Goal: Information Seeking & Learning: Learn about a topic

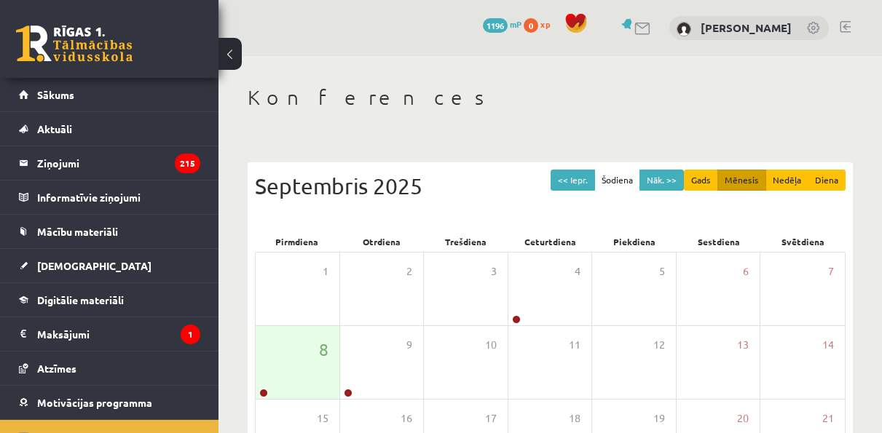
scroll to position [40, 0]
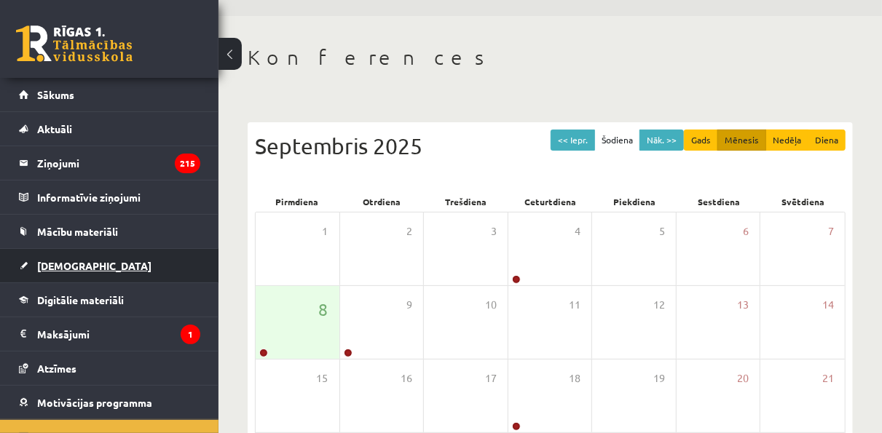
click at [63, 261] on span "[DEMOGRAPHIC_DATA]" at bounding box center [94, 265] width 114 height 13
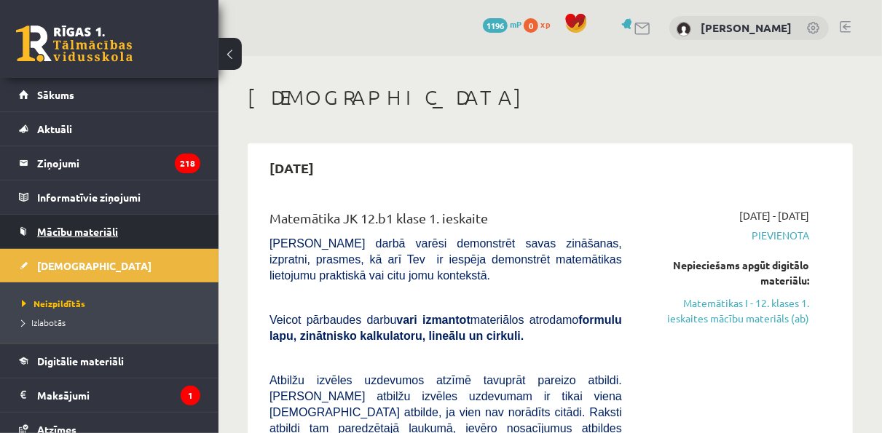
click at [73, 229] on span "Mācību materiāli" at bounding box center [77, 231] width 81 height 13
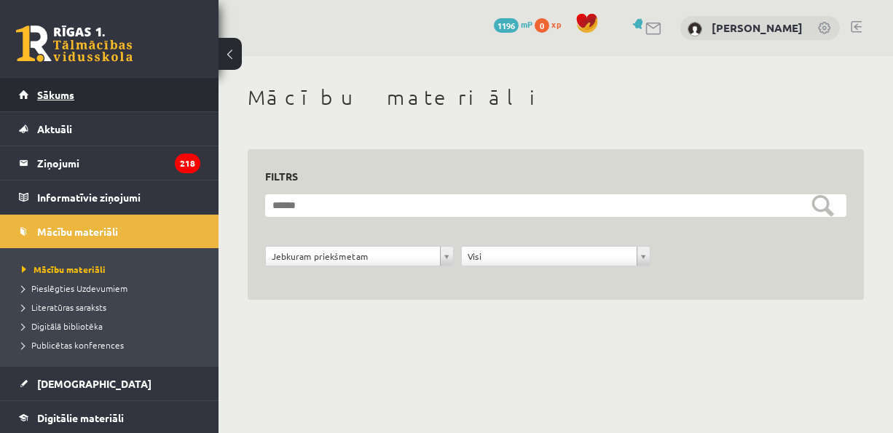
click at [56, 94] on span "Sākums" at bounding box center [55, 94] width 37 height 13
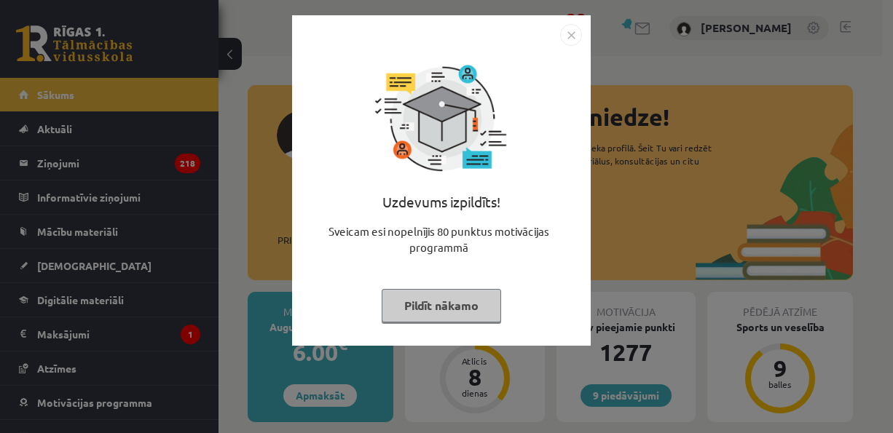
click at [473, 302] on button "Pildīt nākamo" at bounding box center [441, 306] width 119 height 34
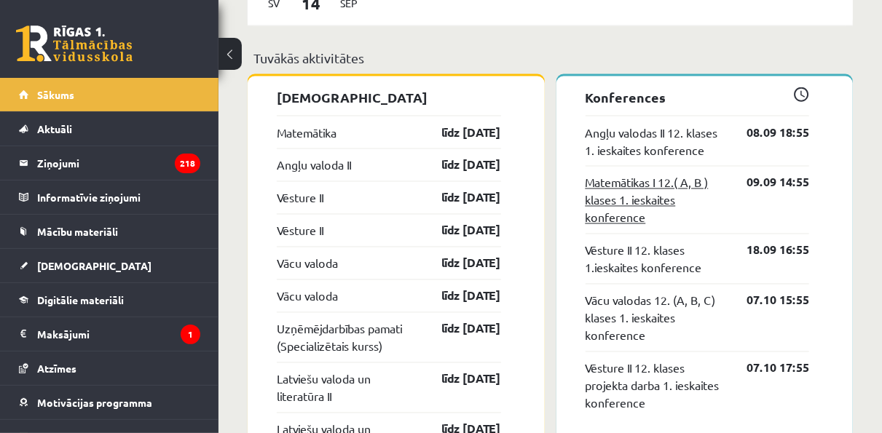
scroll to position [1165, 0]
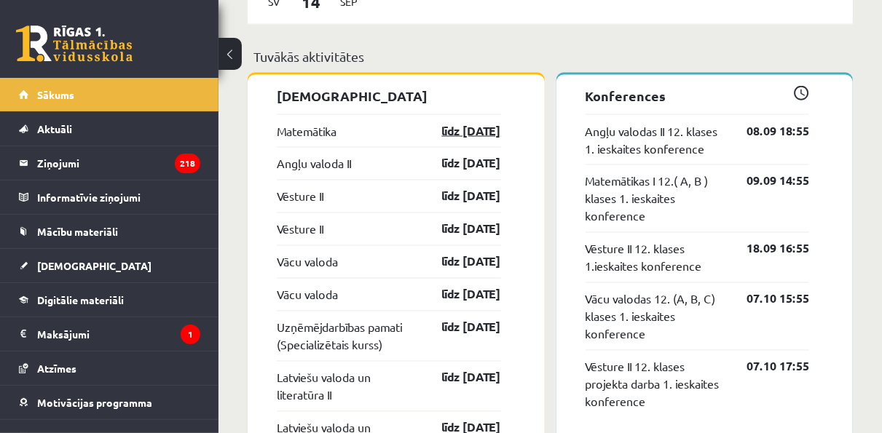
click at [456, 125] on link "līdz 15.09.25" at bounding box center [459, 130] width 84 height 17
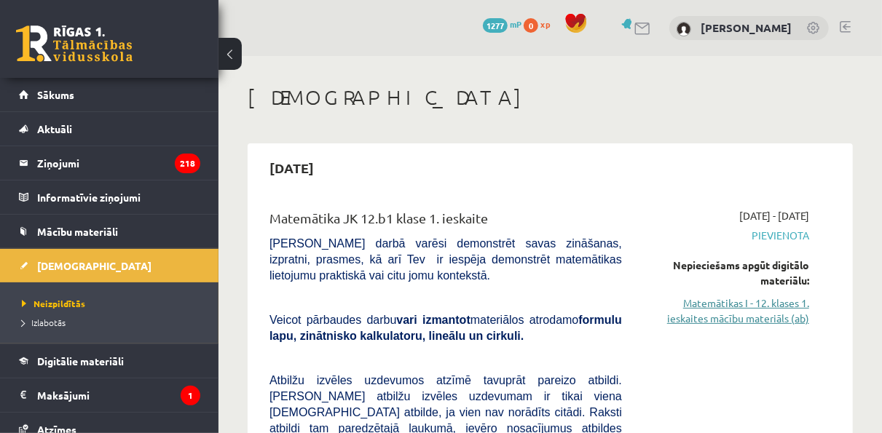
click at [757, 315] on link "Matemātikas I - 12. klases 1. ieskaites mācību materiāls (ab)" at bounding box center [726, 311] width 165 height 31
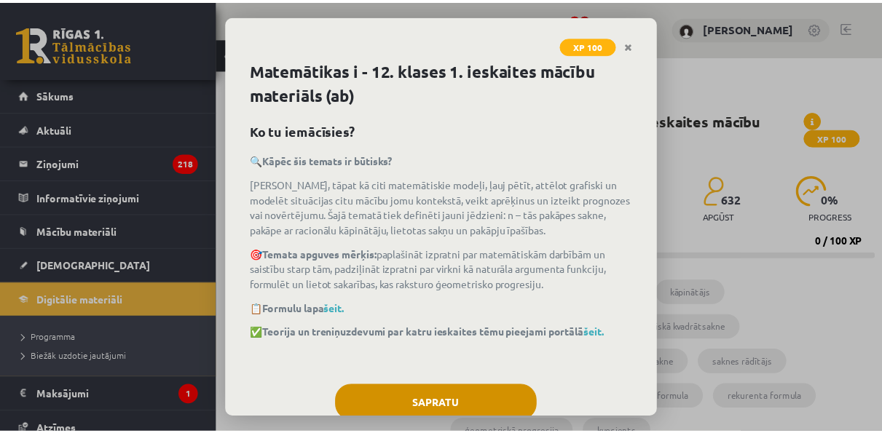
scroll to position [38, 0]
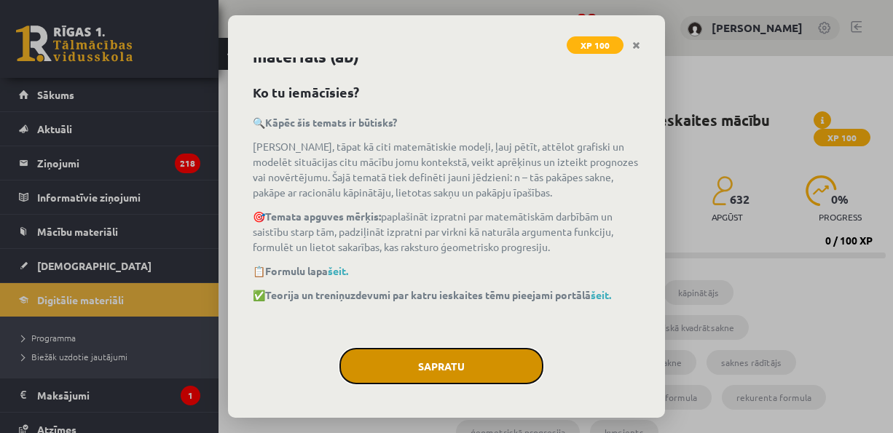
click at [449, 357] on button "Sapratu" at bounding box center [441, 366] width 204 height 36
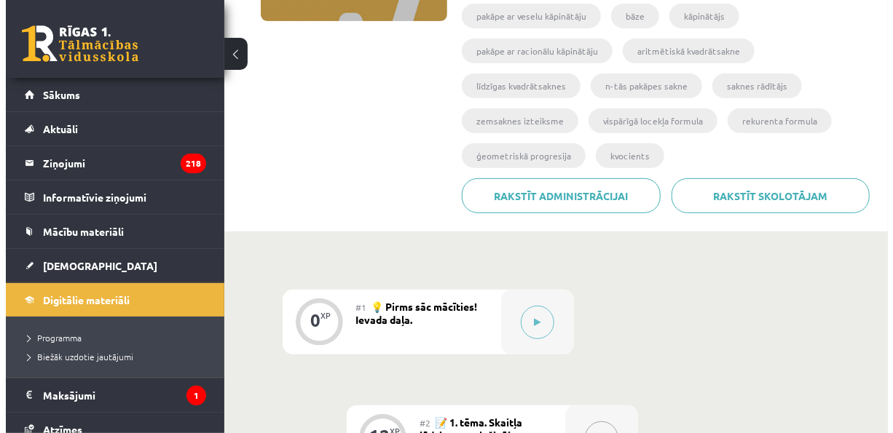
scroll to position [366, 0]
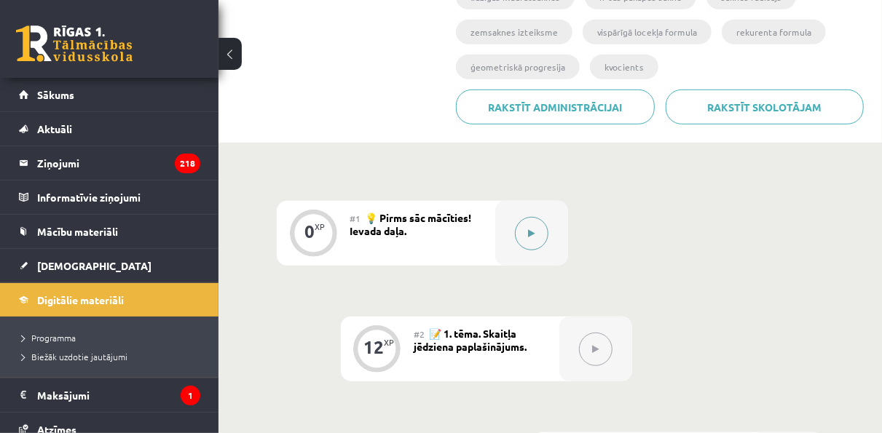
click at [536, 233] on button at bounding box center [532, 234] width 34 height 34
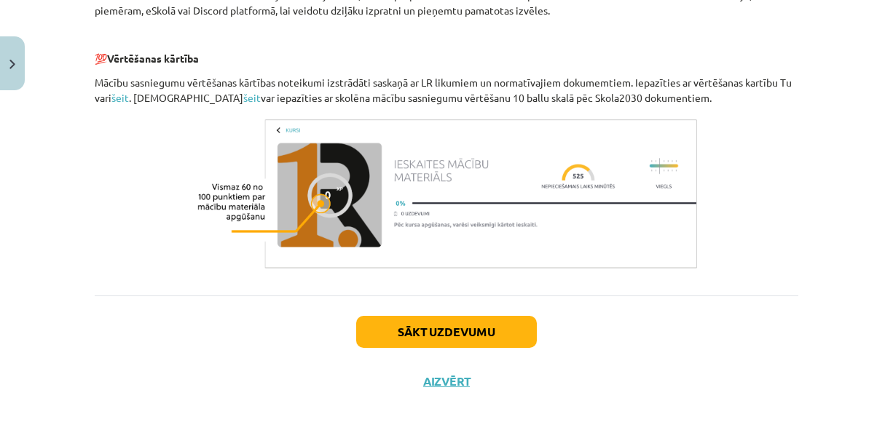
scroll to position [737, 0]
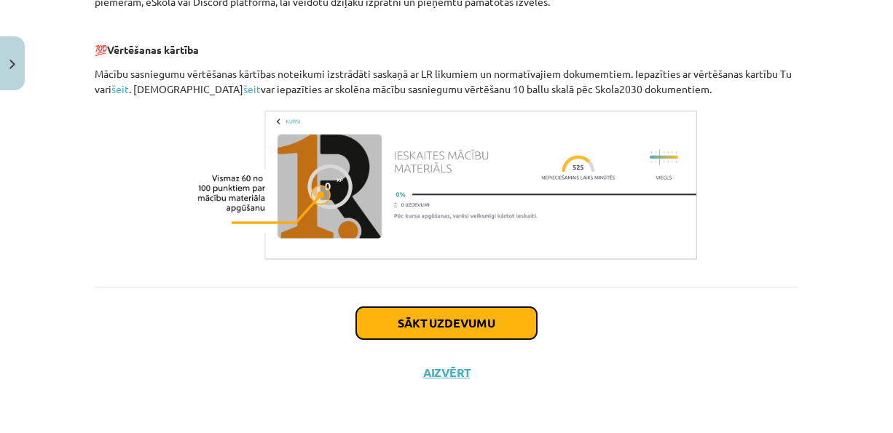
click at [414, 314] on button "Sākt uzdevumu" at bounding box center [446, 323] width 181 height 32
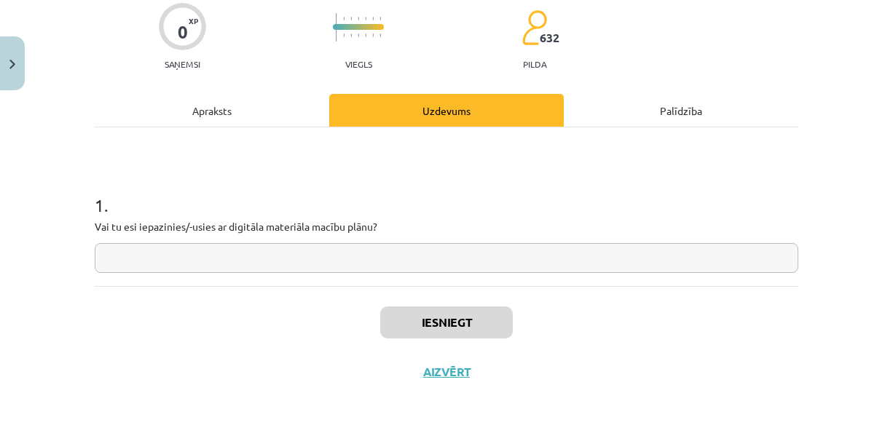
scroll to position [36, 0]
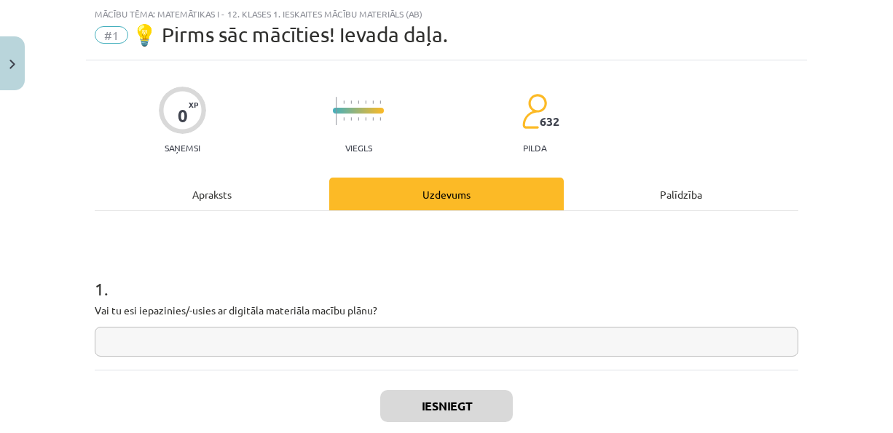
click at [448, 355] on input "text" at bounding box center [447, 342] width 704 height 30
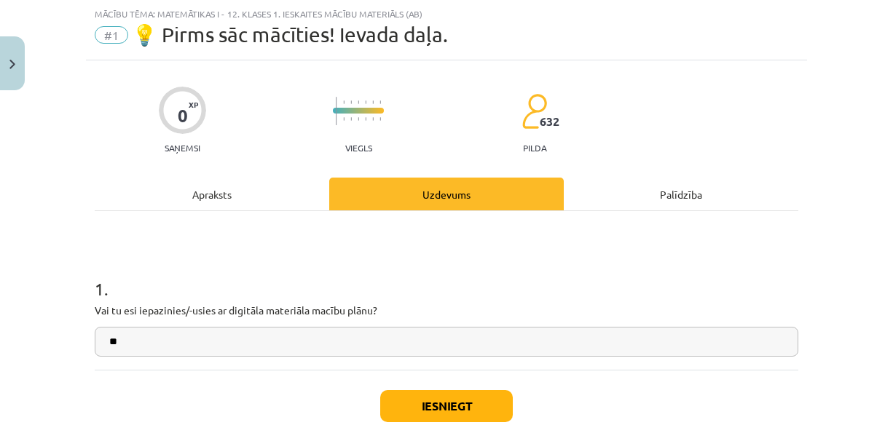
type input "**"
click at [438, 401] on button "Iesniegt" at bounding box center [446, 406] width 133 height 32
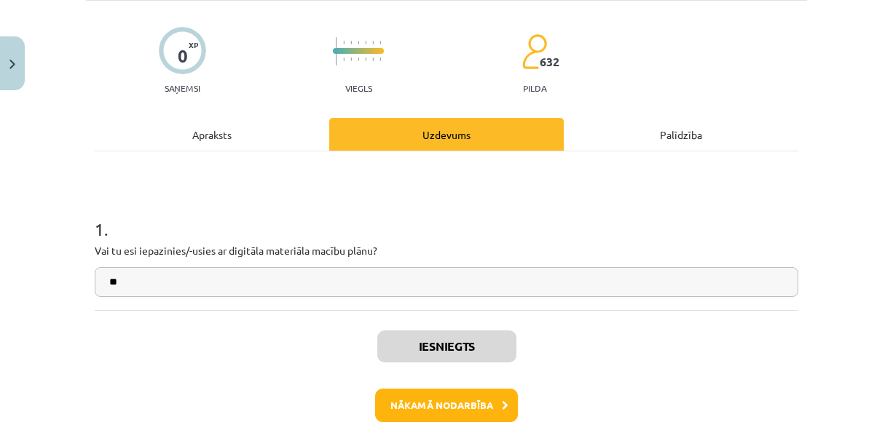
scroll to position [165, 0]
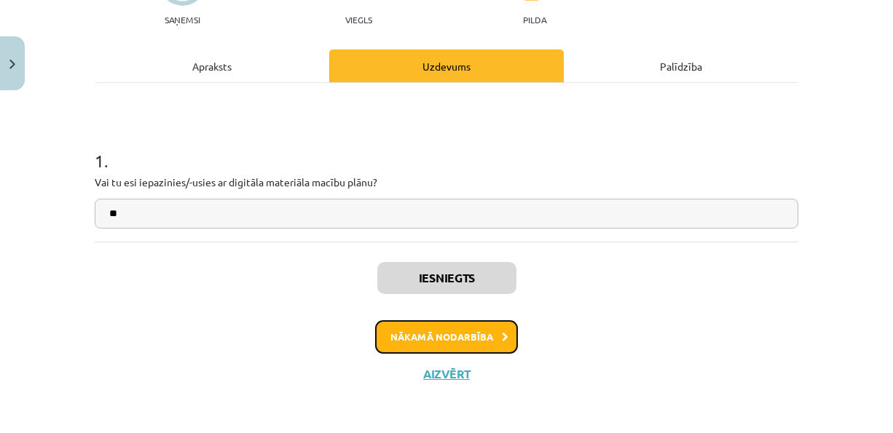
click at [445, 340] on button "Nākamā nodarbība" at bounding box center [446, 337] width 143 height 34
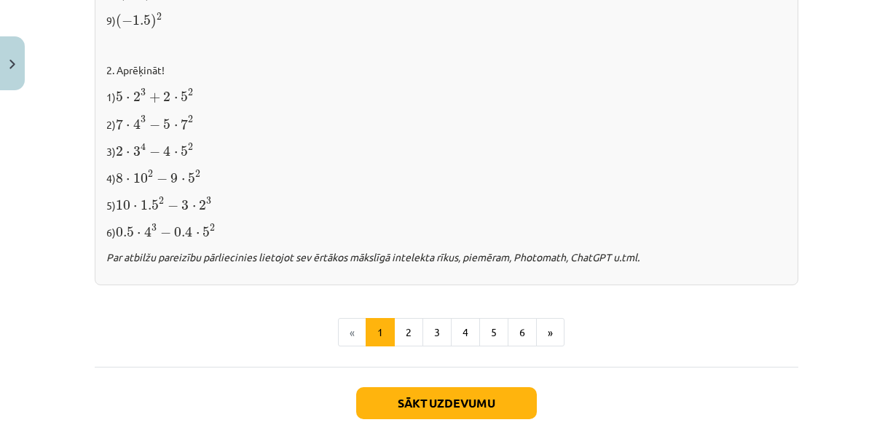
scroll to position [1561, 0]
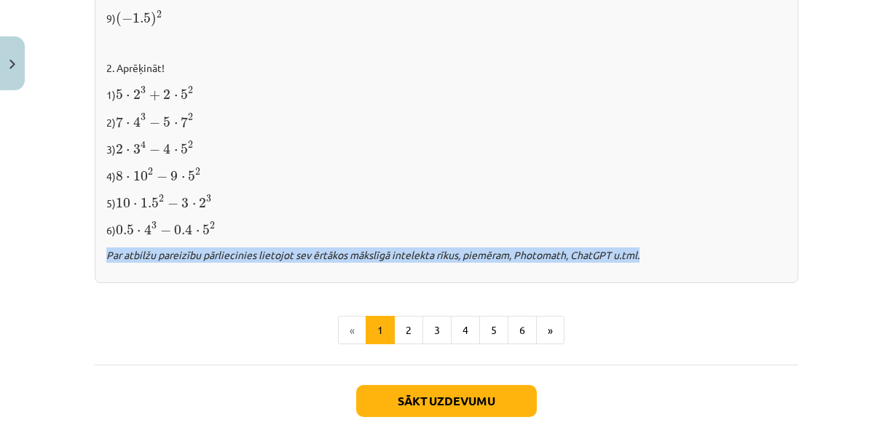
drag, startPoint x: 283, startPoint y: 262, endPoint x: 649, endPoint y: 254, distance: 365.7
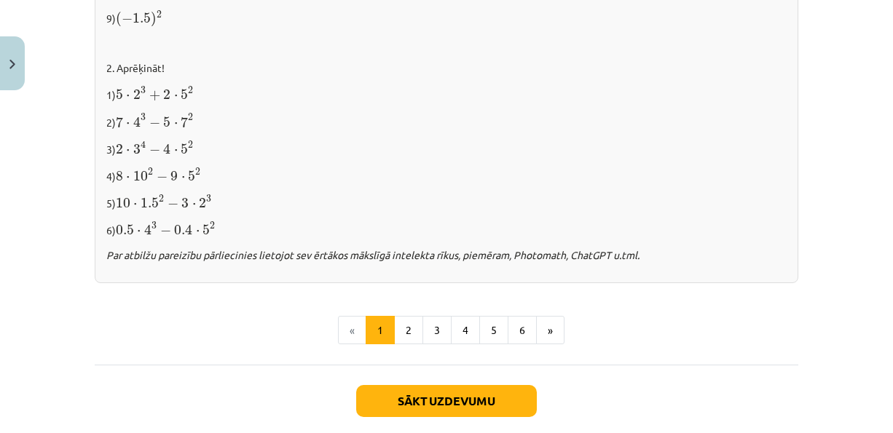
click at [591, 194] on p "5) 10 ⋅ 1.5 2 − 3 ⋅ 2 3 10 ⋅ 1.5 2 − 3 ⋅ 2 3" at bounding box center [446, 202] width 680 height 18
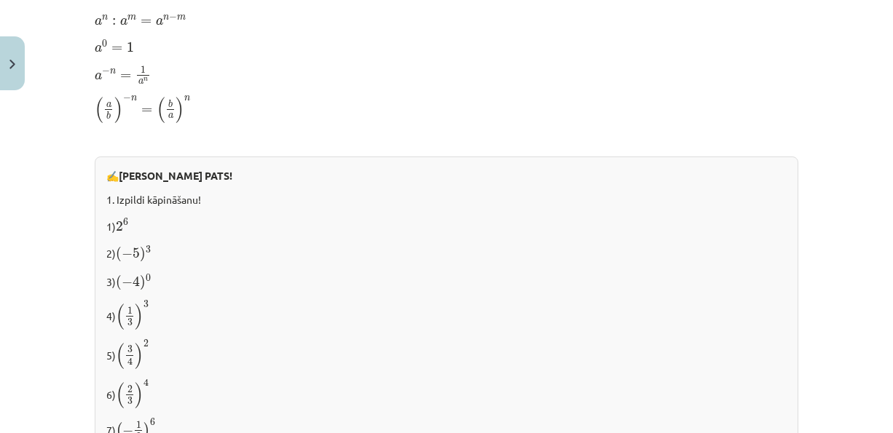
scroll to position [1124, 0]
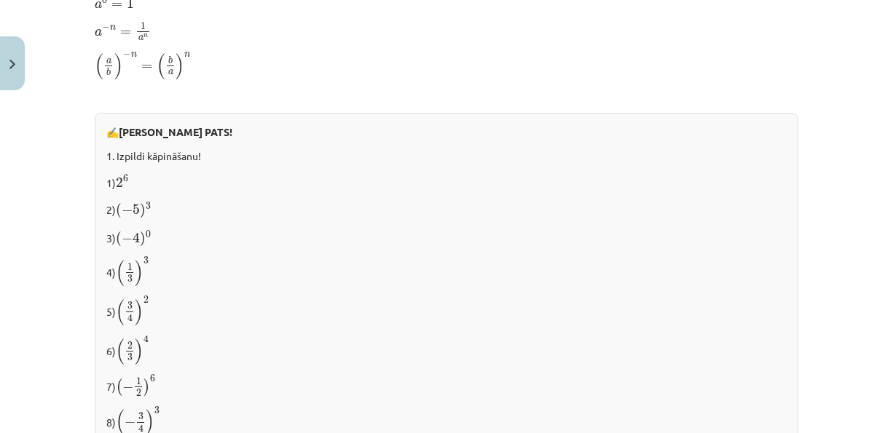
click at [310, 240] on p "3) ( − 4 ) 0 ( − 4 ) 0" at bounding box center [446, 238] width 680 height 20
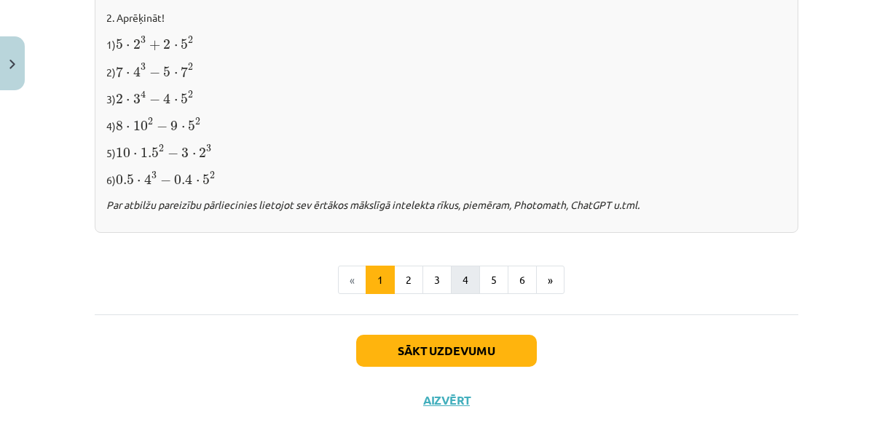
scroll to position [1634, 0]
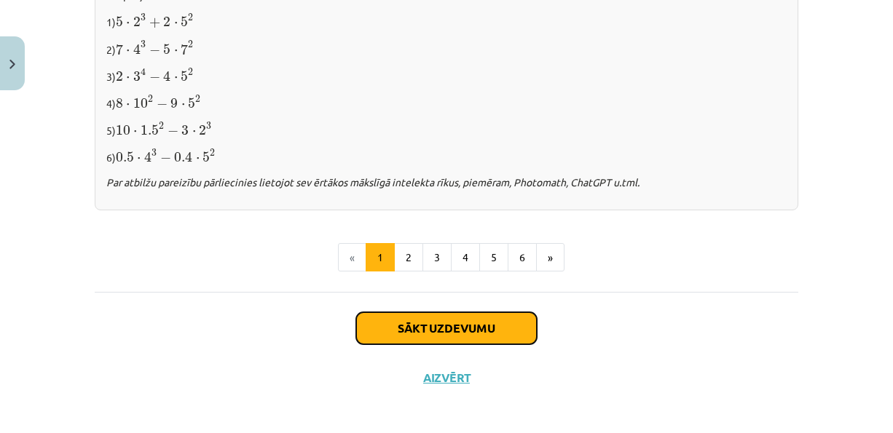
click at [425, 320] on button "Sākt uzdevumu" at bounding box center [446, 328] width 181 height 32
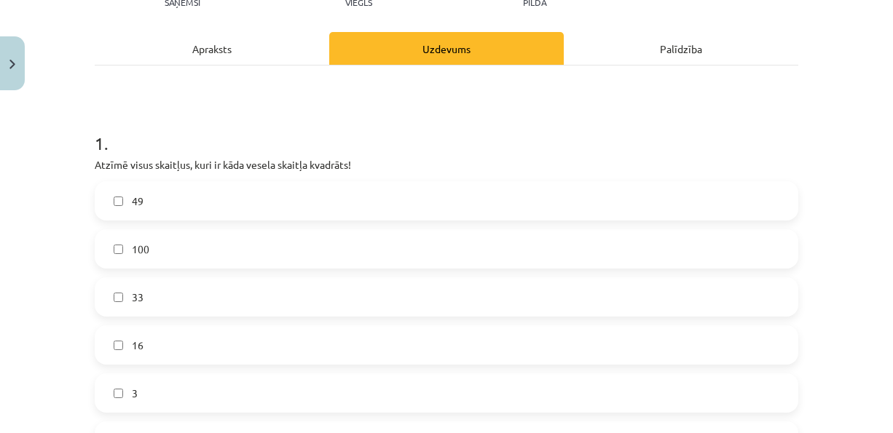
scroll to position [182, 0]
click at [357, 192] on label "49" at bounding box center [446, 201] width 701 height 36
click at [395, 243] on label "100" at bounding box center [446, 249] width 701 height 36
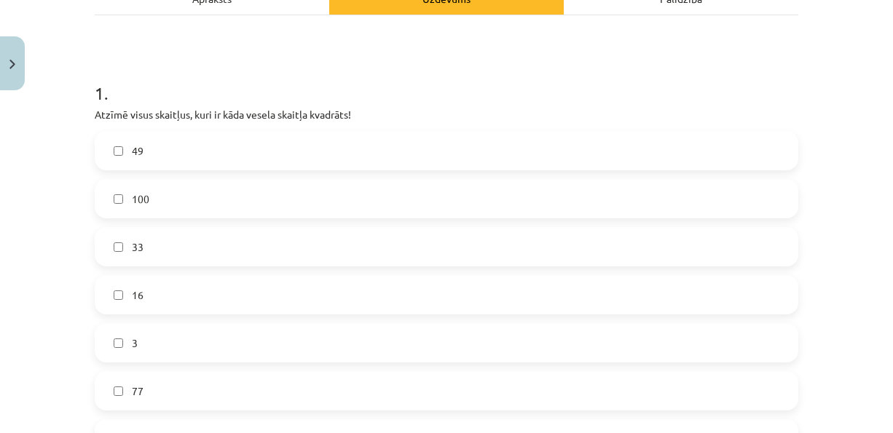
scroll to position [255, 0]
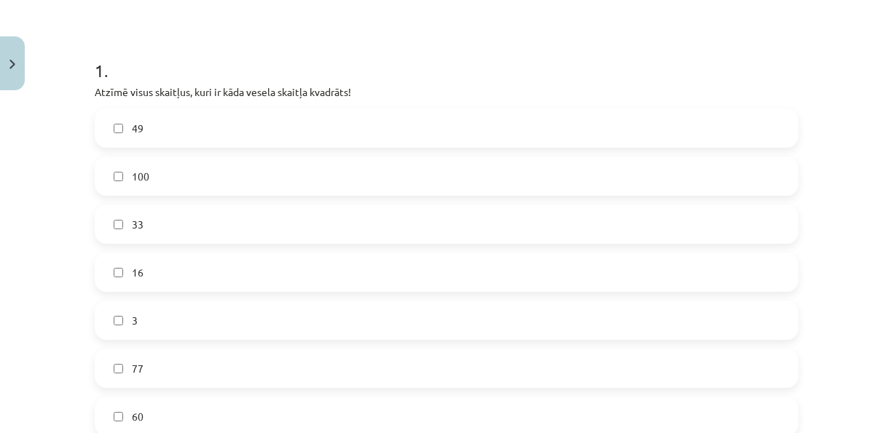
click at [318, 259] on label "16" at bounding box center [446, 272] width 701 height 36
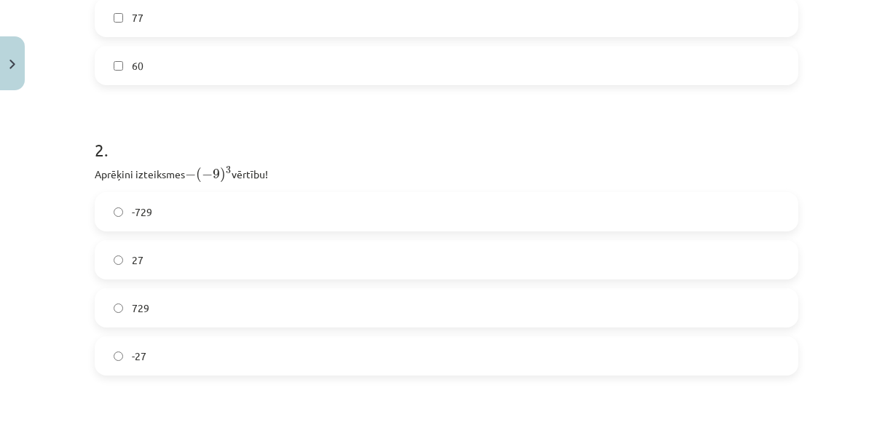
scroll to position [619, 0]
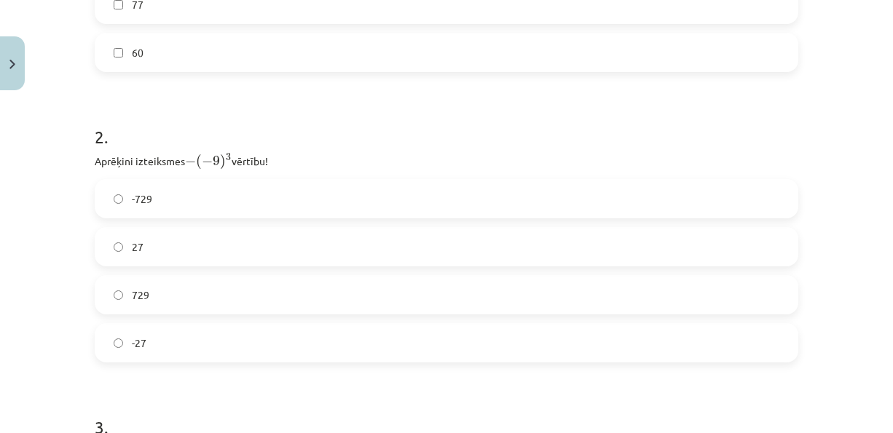
click at [266, 299] on label "729" at bounding box center [446, 295] width 701 height 36
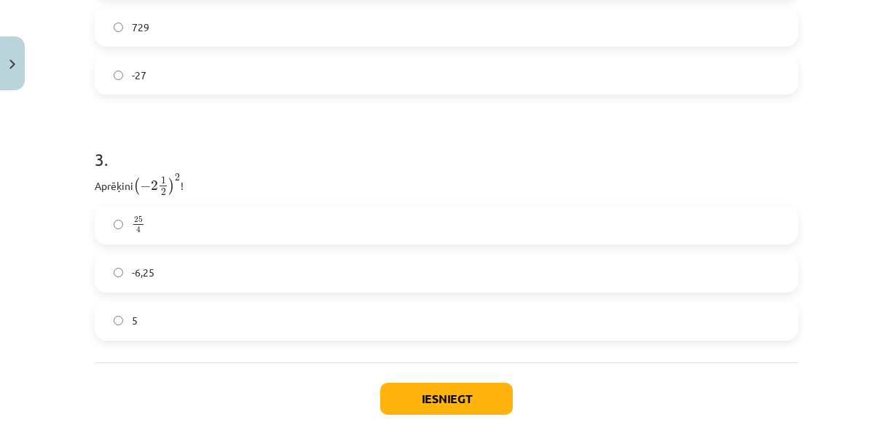
scroll to position [910, 0]
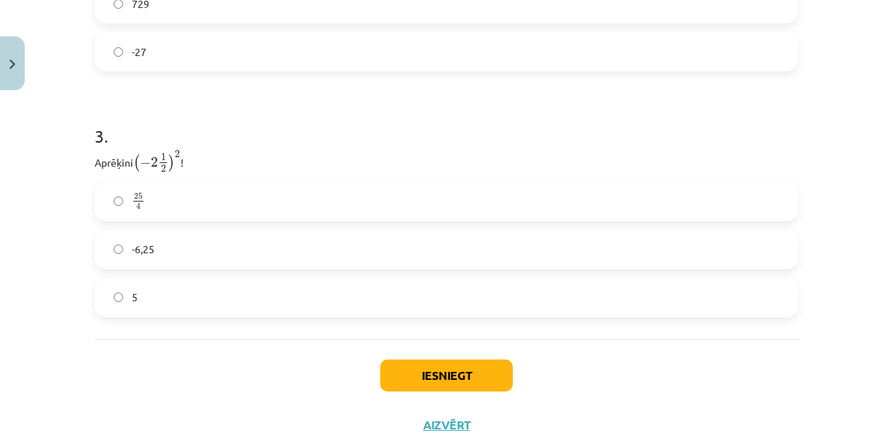
click at [274, 192] on label "25 4 25 4" at bounding box center [446, 202] width 701 height 36
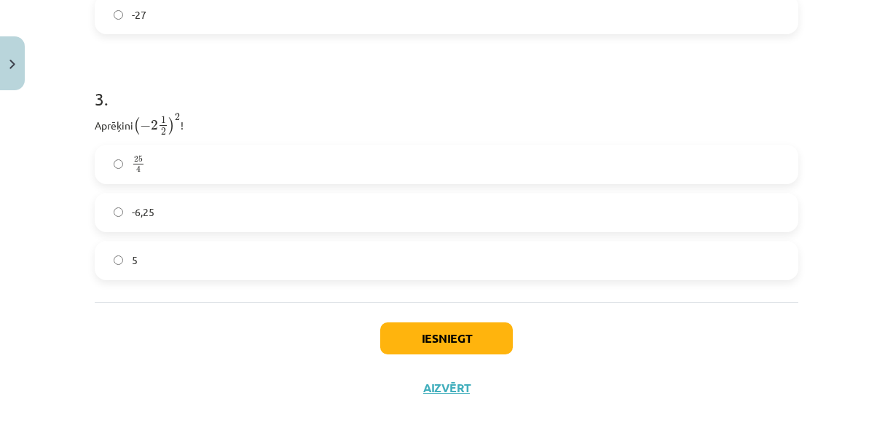
scroll to position [961, 0]
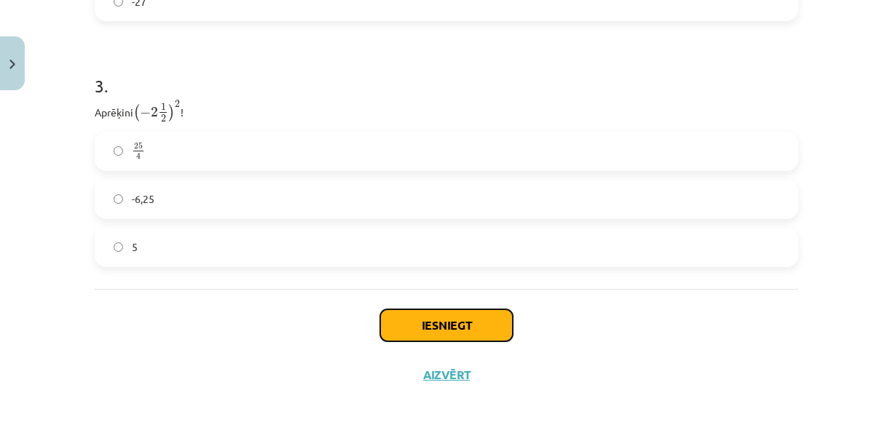
click at [418, 312] on button "Iesniegt" at bounding box center [446, 326] width 133 height 32
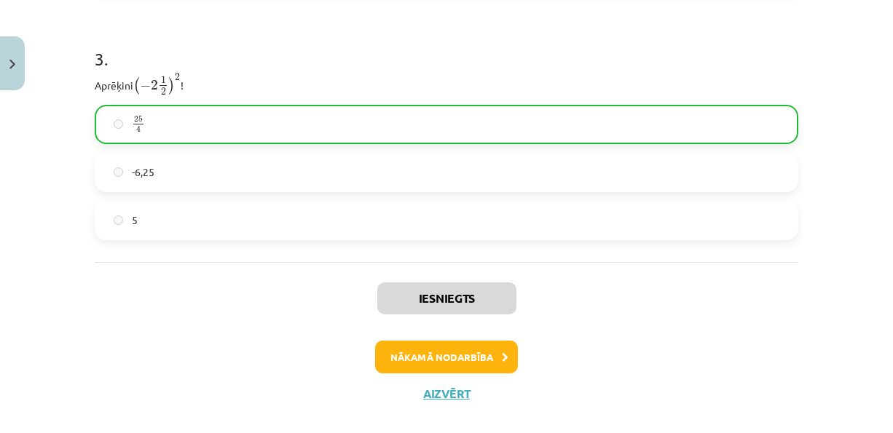
scroll to position [1007, 0]
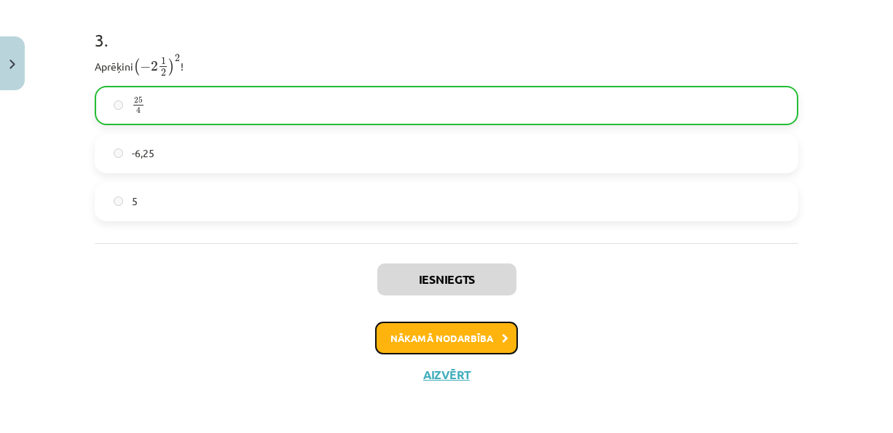
click at [452, 326] on button "Nākamā nodarbība" at bounding box center [446, 339] width 143 height 34
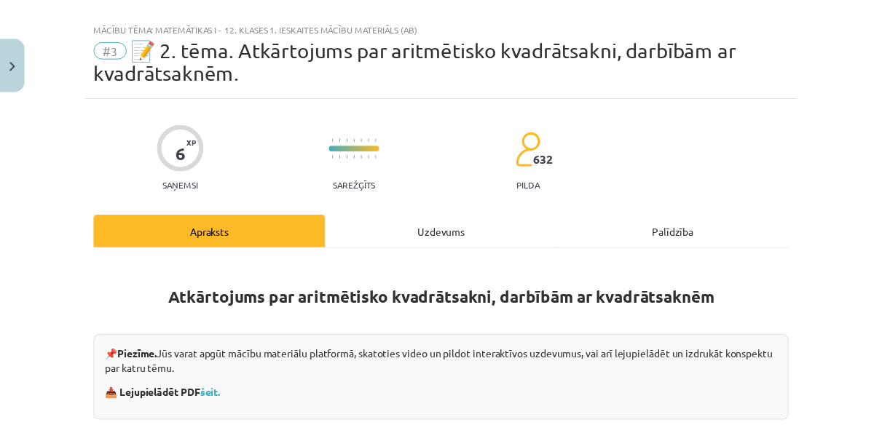
scroll to position [0, 0]
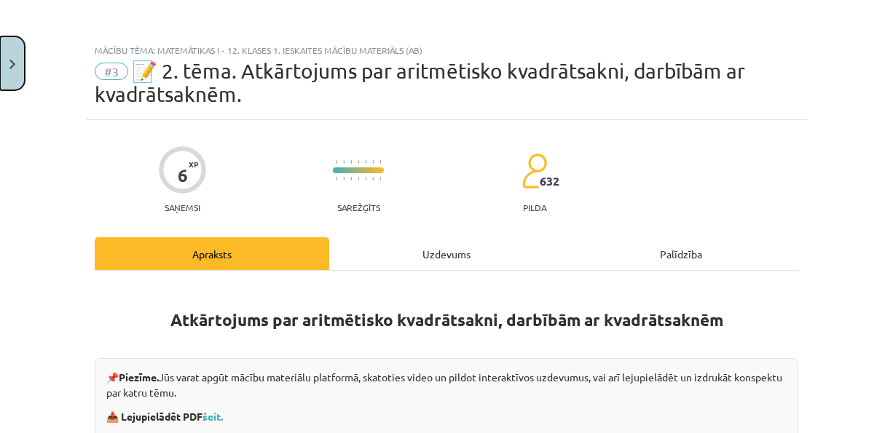
click at [12, 73] on button "Close" at bounding box center [12, 63] width 25 height 54
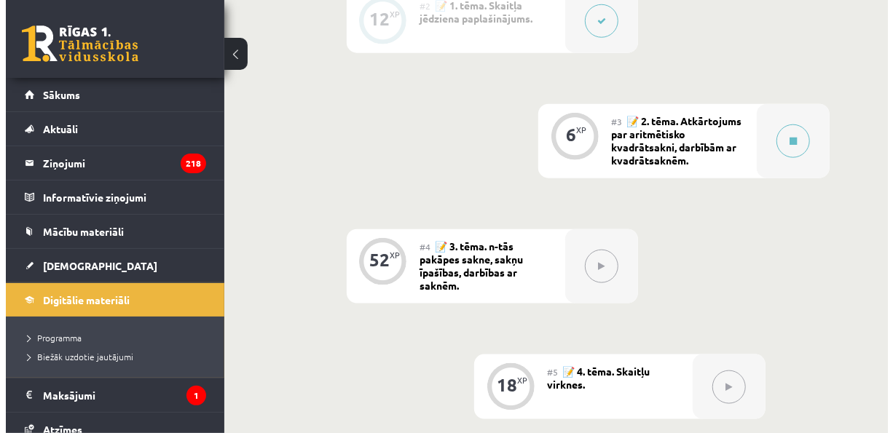
scroll to position [584, 0]
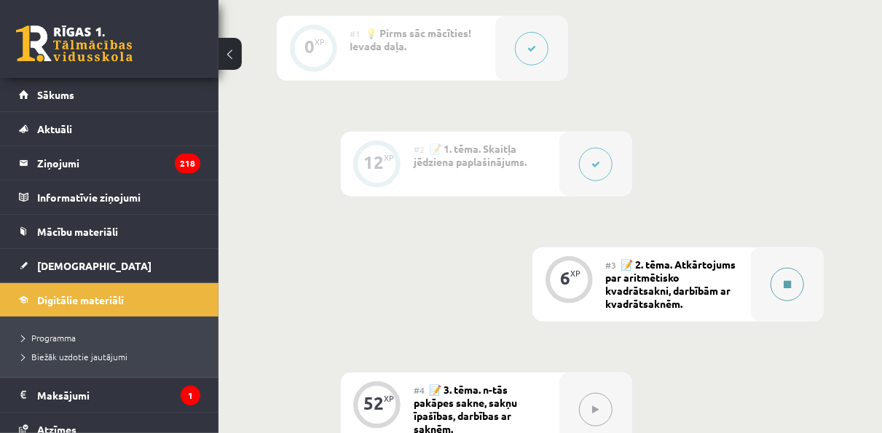
click at [784, 285] on icon at bounding box center [787, 284] width 7 height 9
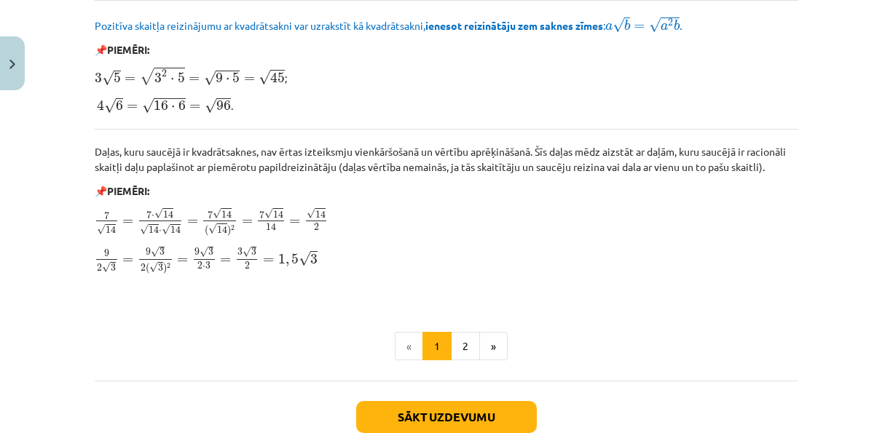
scroll to position [1780, 0]
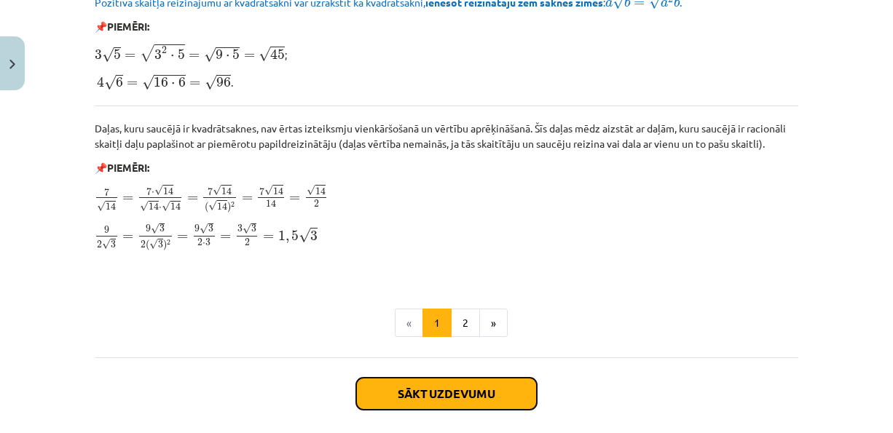
click at [473, 396] on button "Sākt uzdevumu" at bounding box center [446, 394] width 181 height 32
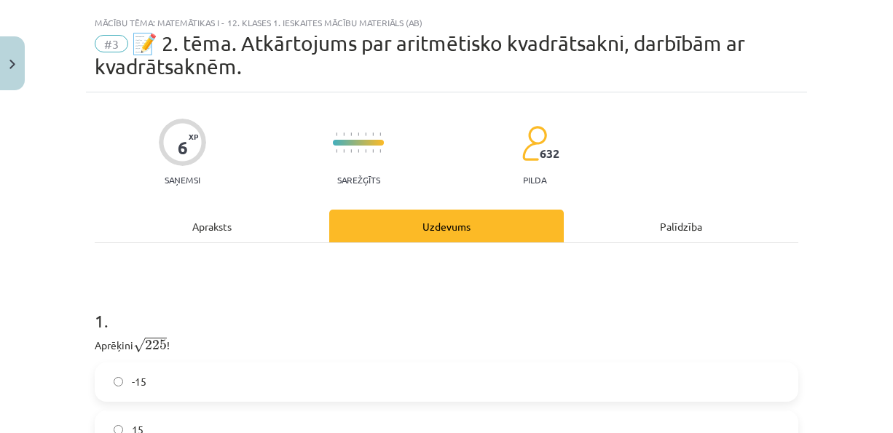
scroll to position [26, 0]
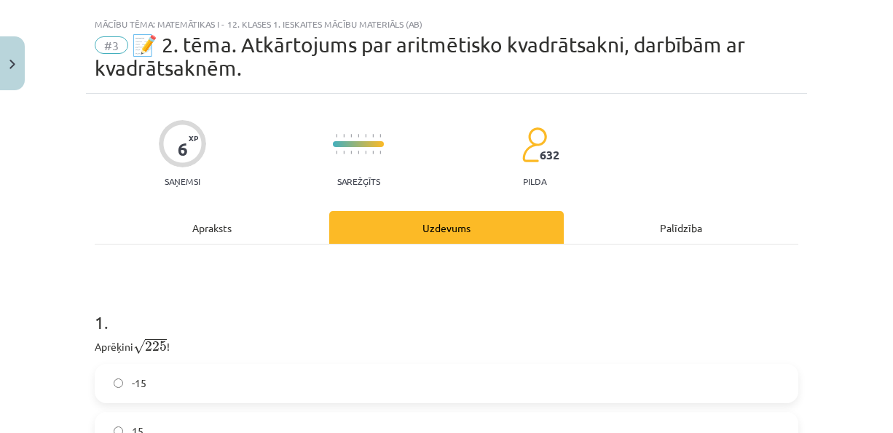
click at [225, 227] on div "Apraksts" at bounding box center [212, 227] width 235 height 33
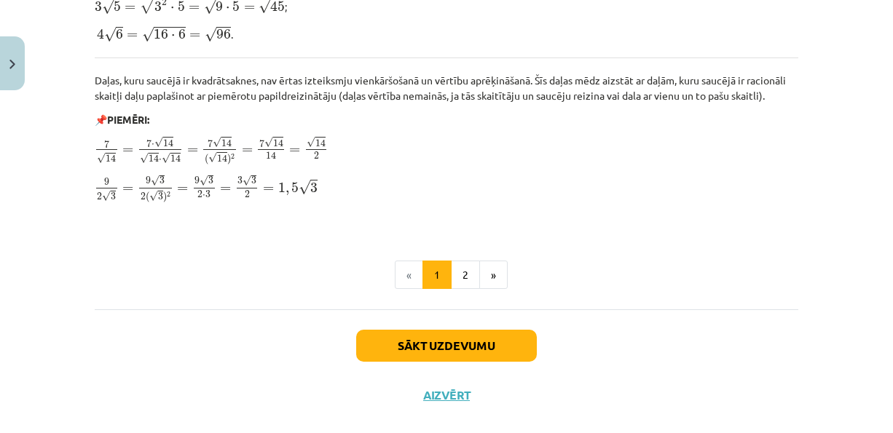
scroll to position [1853, 0]
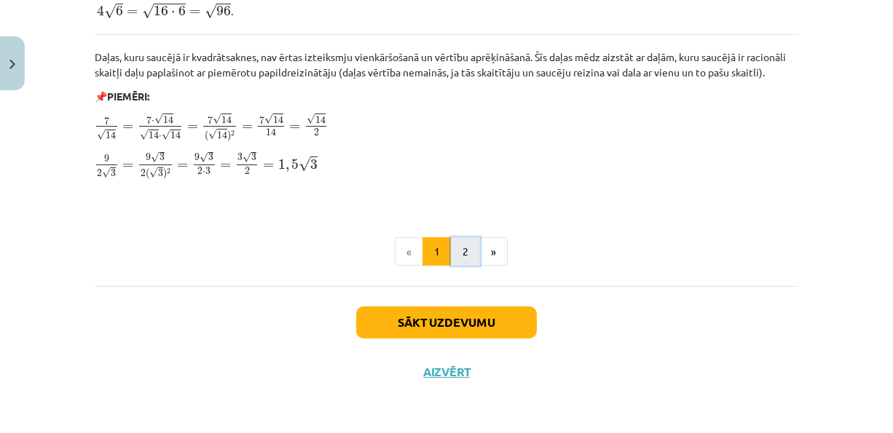
click at [468, 251] on button "2" at bounding box center [465, 251] width 29 height 29
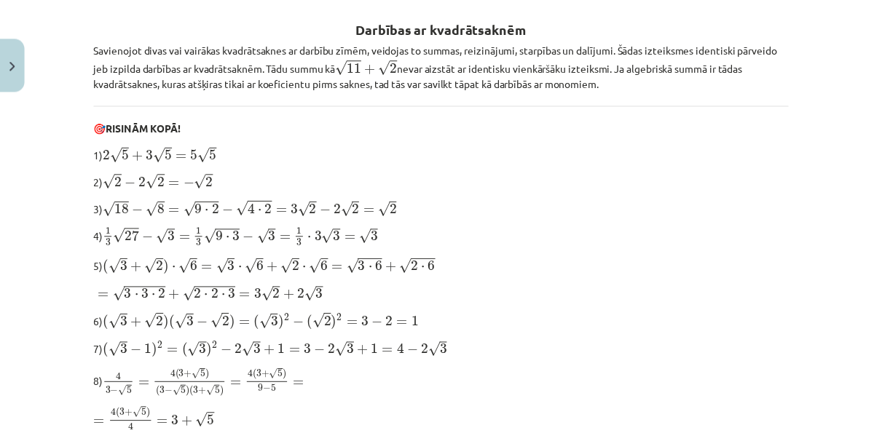
scroll to position [0, 0]
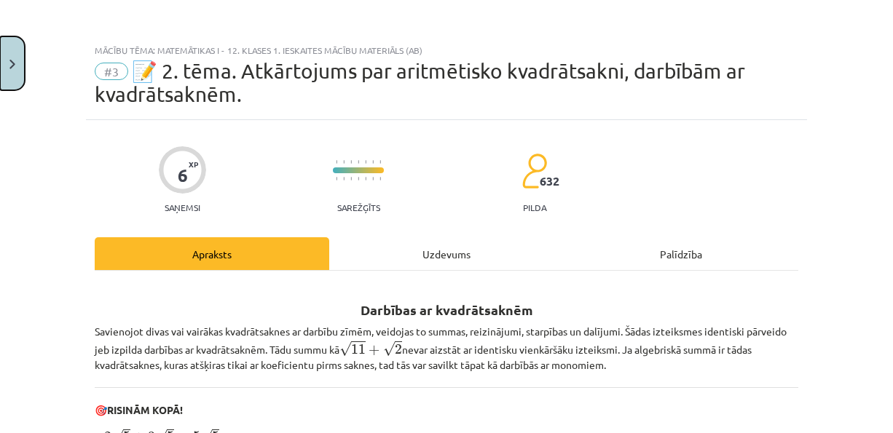
click at [9, 67] on button "Close" at bounding box center [12, 63] width 25 height 54
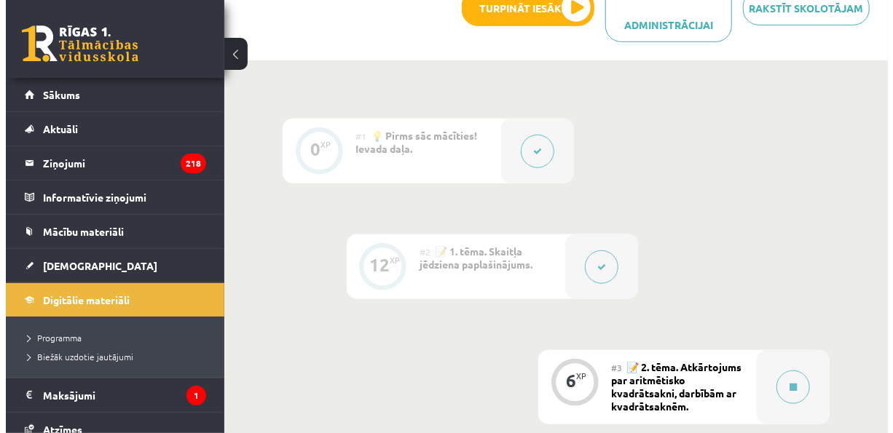
scroll to position [438, 0]
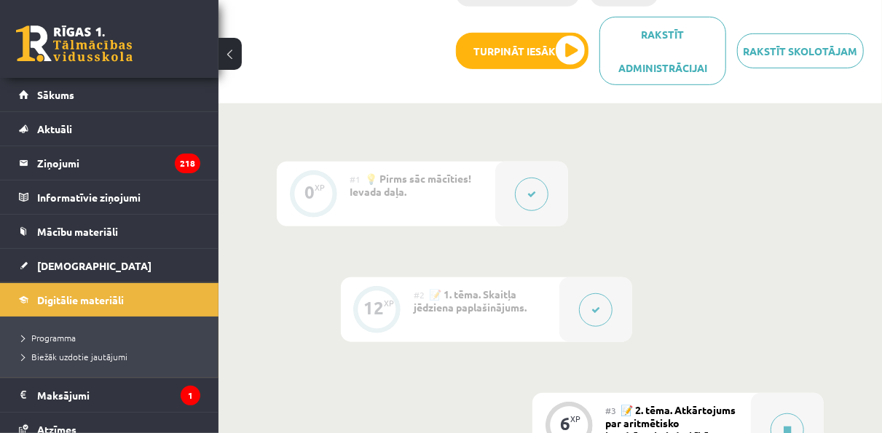
click at [602, 306] on button at bounding box center [596, 311] width 34 height 34
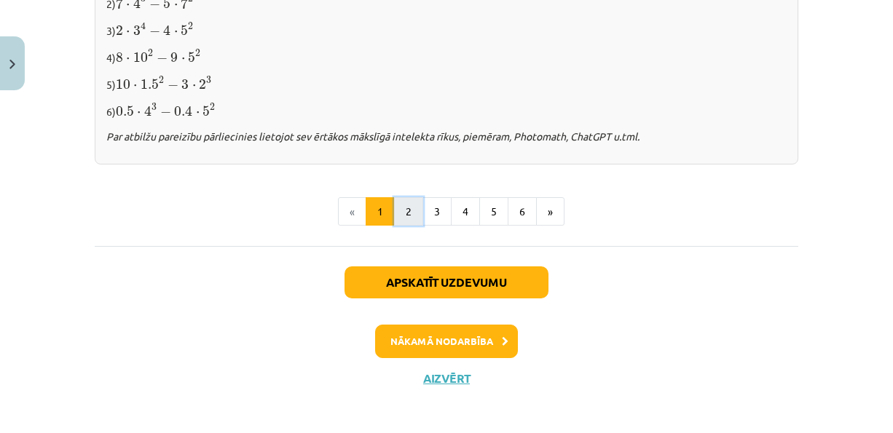
click at [407, 208] on button "2" at bounding box center [408, 211] width 29 height 29
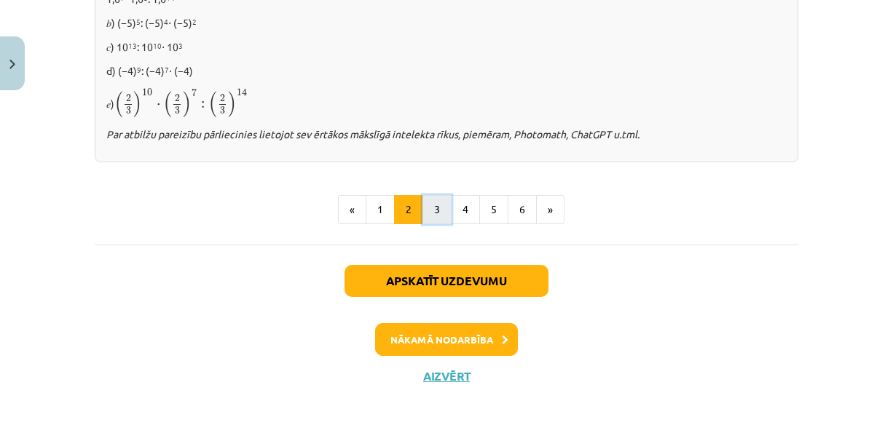
click at [437, 201] on button "3" at bounding box center [436, 209] width 29 height 29
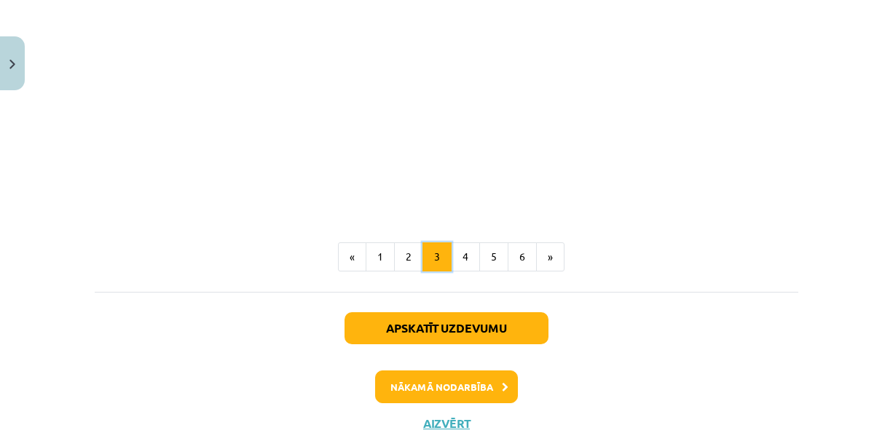
scroll to position [1449, 0]
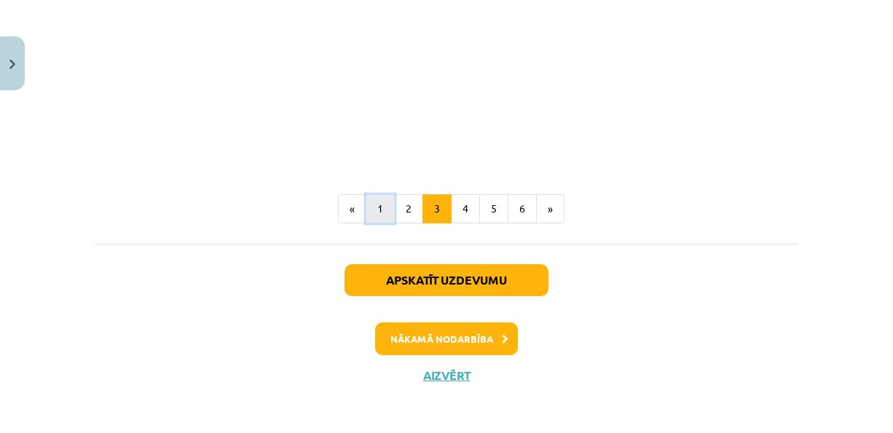
click at [366, 207] on button "1" at bounding box center [380, 208] width 29 height 29
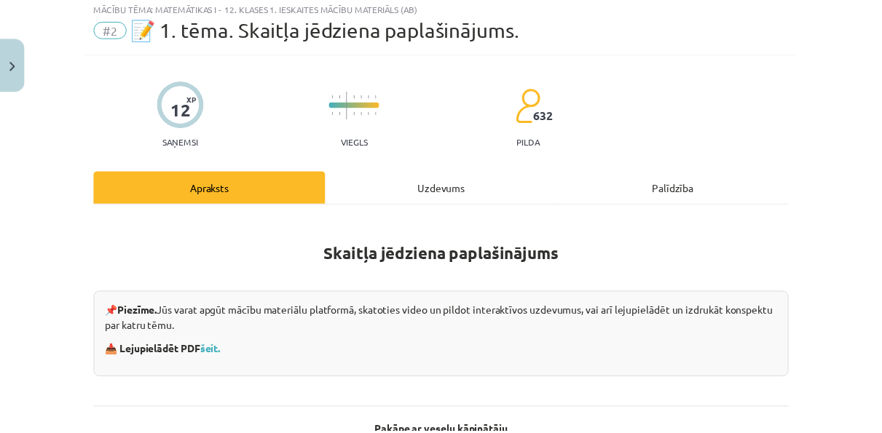
scroll to position [42, 0]
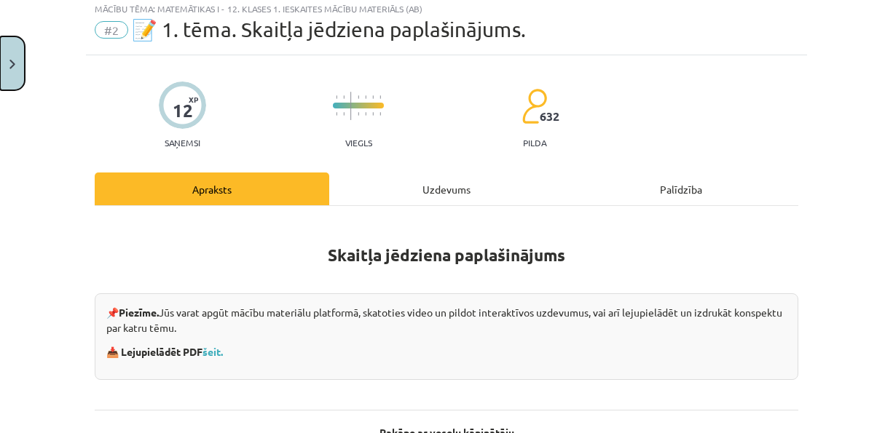
click at [4, 71] on button "Close" at bounding box center [12, 63] width 25 height 54
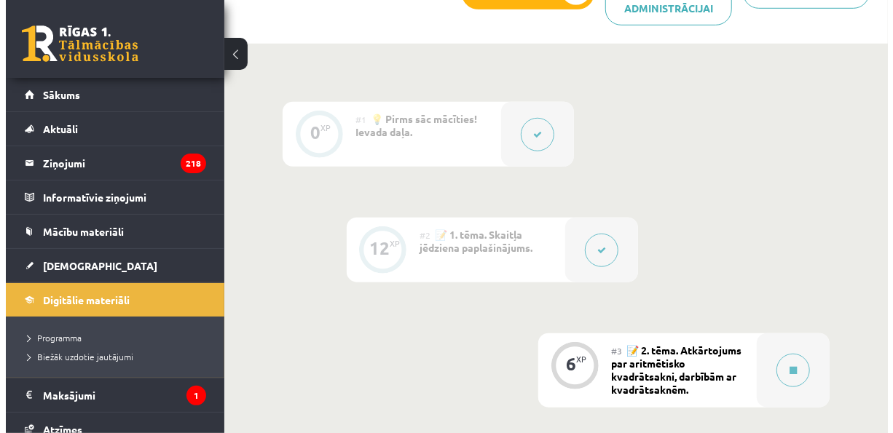
scroll to position [511, 0]
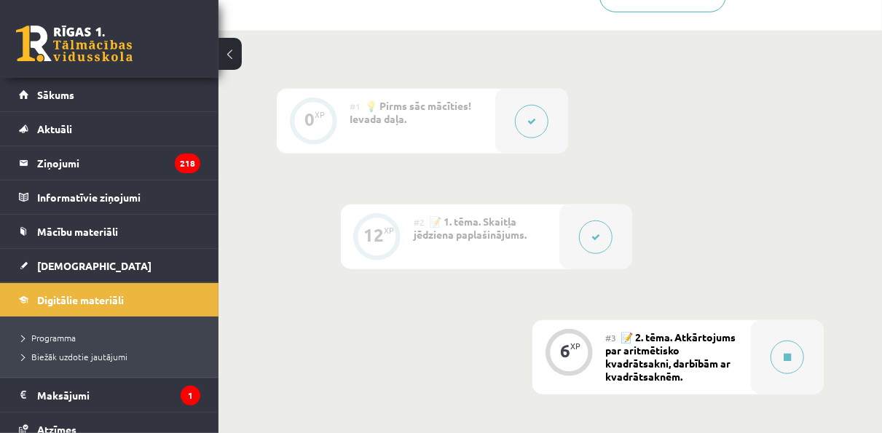
click at [595, 236] on icon at bounding box center [595, 237] width 9 height 9
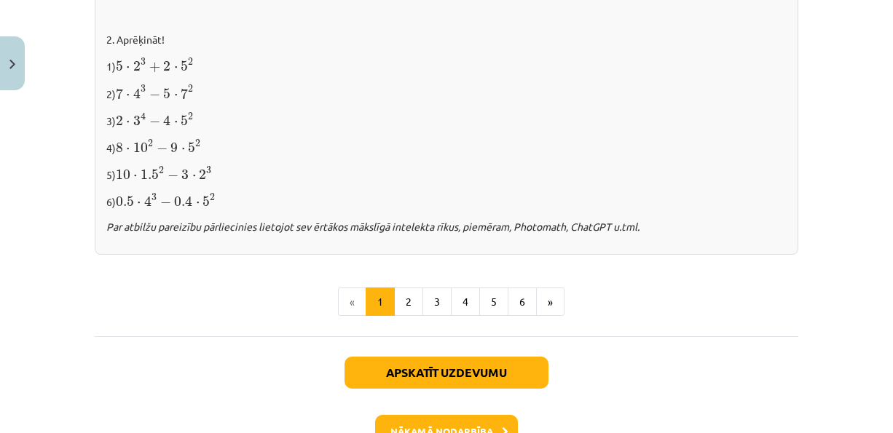
scroll to position [1680, 0]
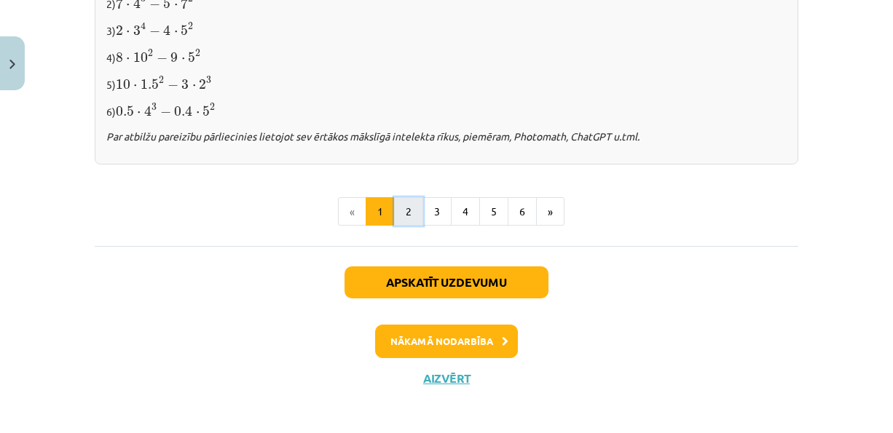
click at [397, 205] on button "2" at bounding box center [408, 211] width 29 height 29
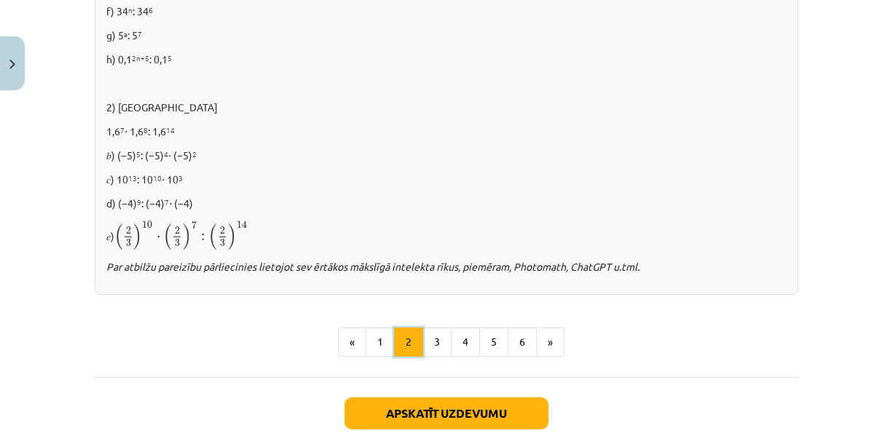
scroll to position [1061, 0]
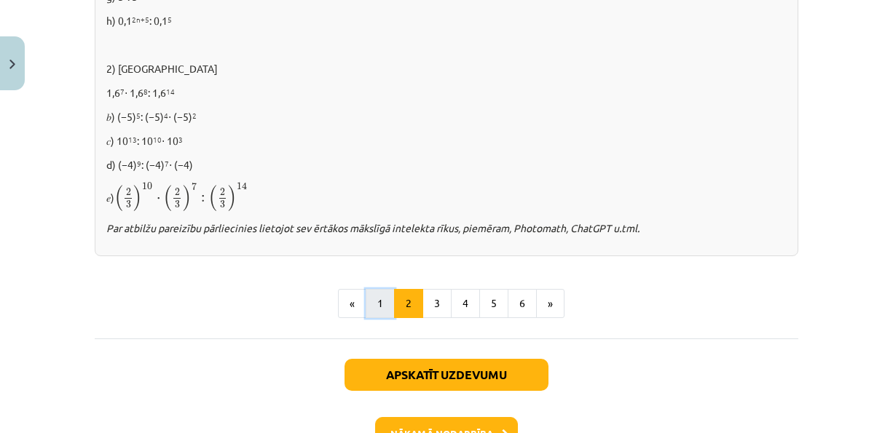
click at [378, 299] on button "1" at bounding box center [380, 303] width 29 height 29
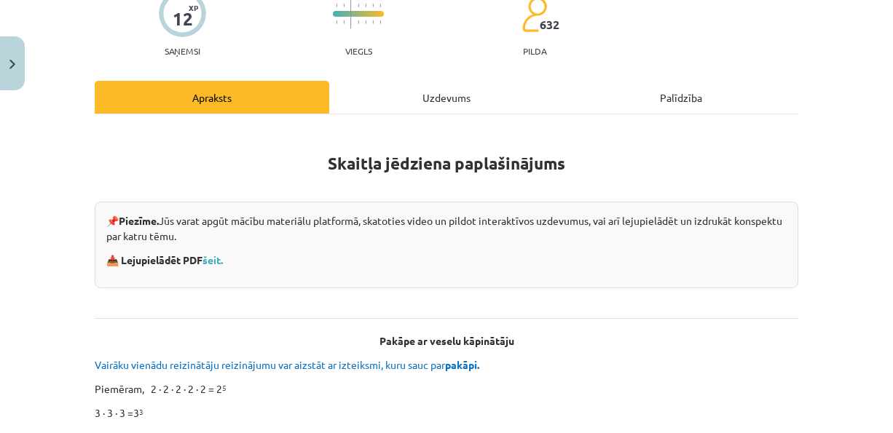
scroll to position [219, 0]
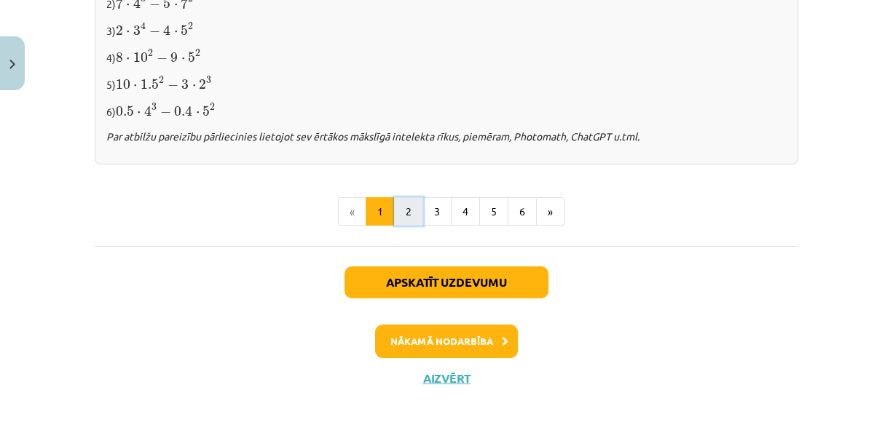
click at [404, 213] on button "2" at bounding box center [408, 211] width 29 height 29
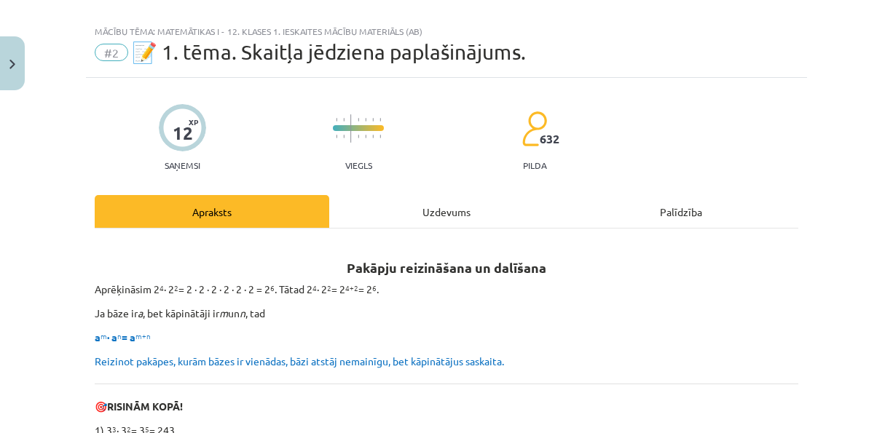
scroll to position [0, 0]
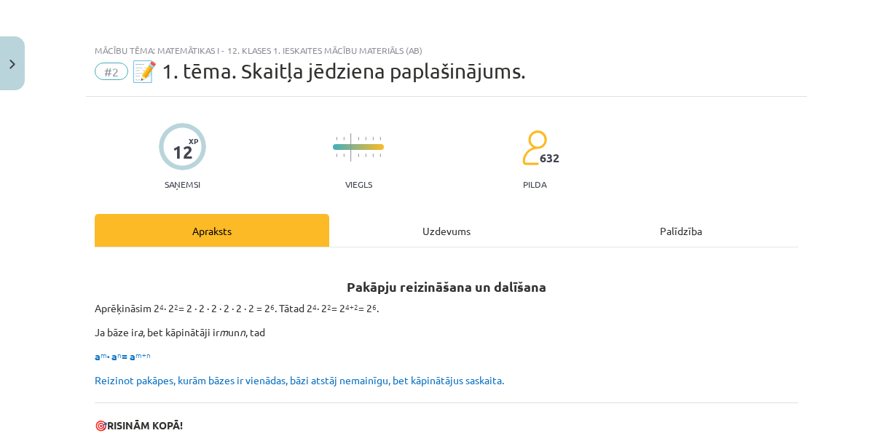
click at [27, 64] on div "Mācību tēma: Matemātikas i - 12. klases 1. ieskaites mācību materiāls (ab) #2 📝…" at bounding box center [446, 216] width 893 height 433
click at [15, 61] on button "Close" at bounding box center [12, 63] width 25 height 54
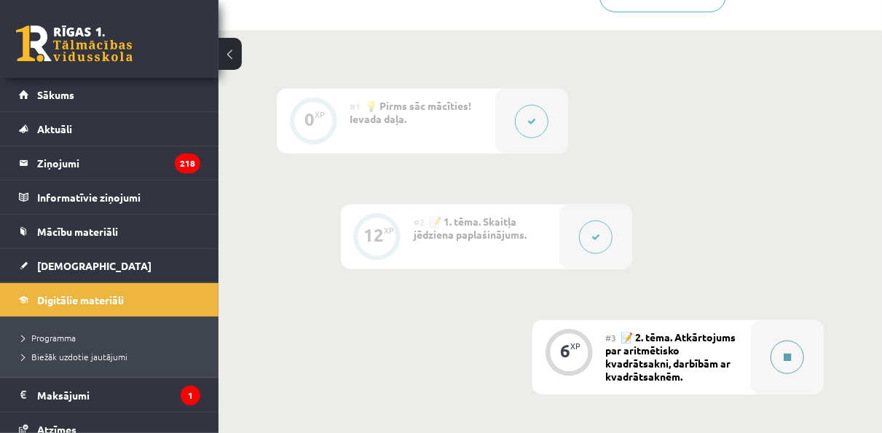
click at [792, 361] on button at bounding box center [788, 358] width 34 height 34
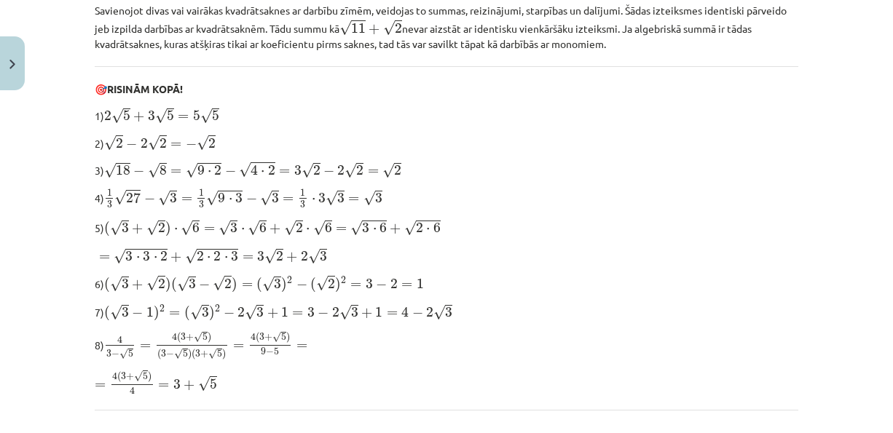
scroll to position [402, 0]
